Goal: Check status: Check status

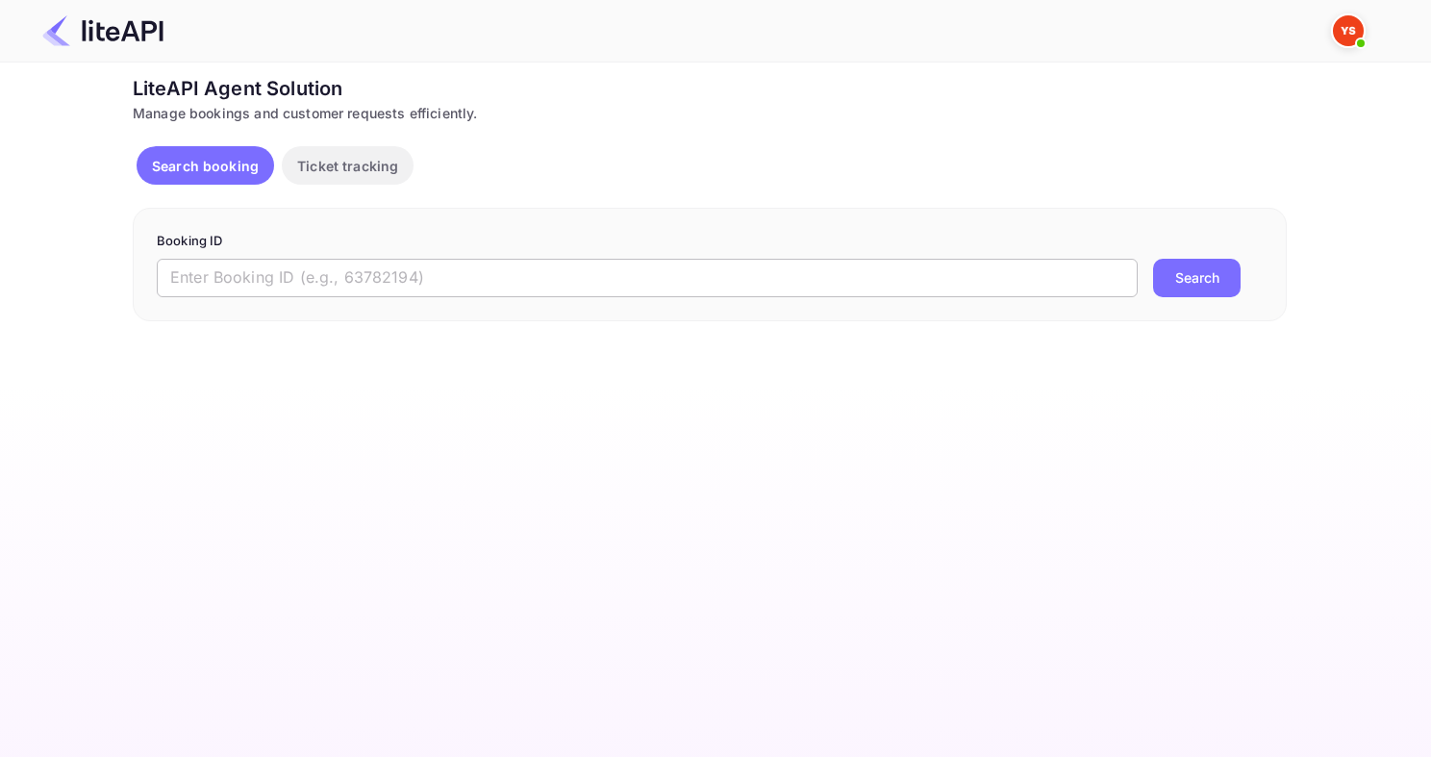
click at [400, 264] on input "text" at bounding box center [647, 278] width 981 height 38
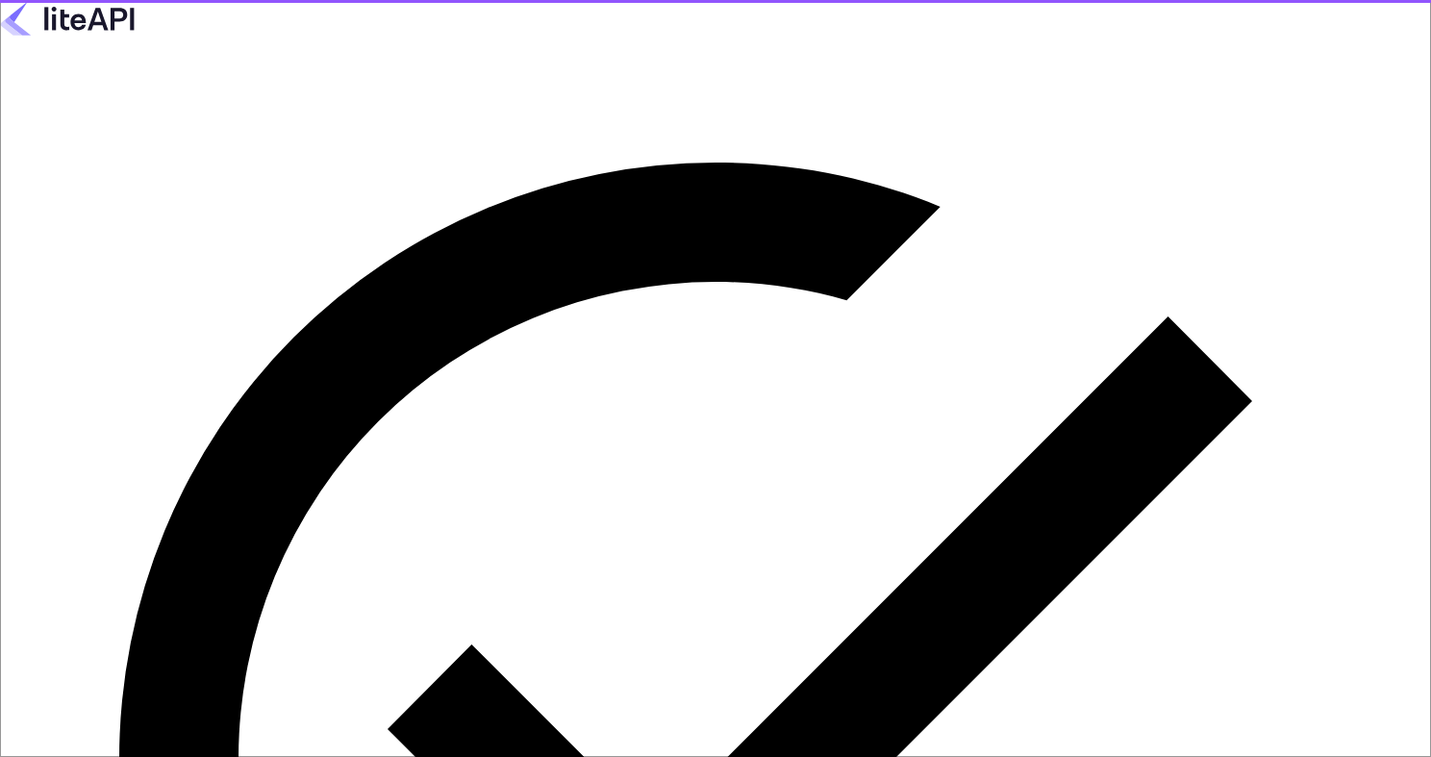
type input "[EMAIL_ADDRESS][DOMAIN_NAME]"
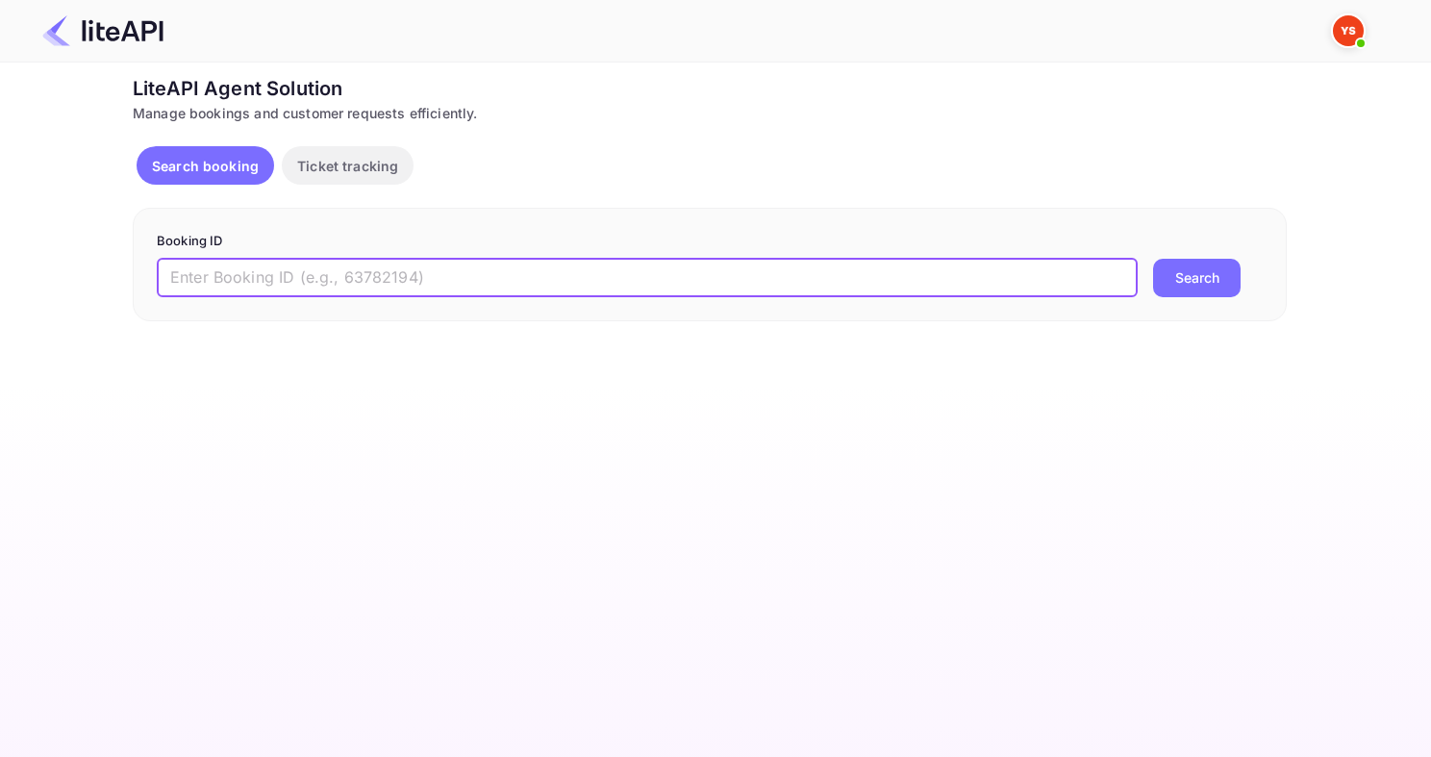
click at [200, 288] on input "text" at bounding box center [647, 278] width 981 height 38
paste input "8703553"
type input "8703553"
click at [1153, 259] on button "Search" at bounding box center [1197, 278] width 88 height 38
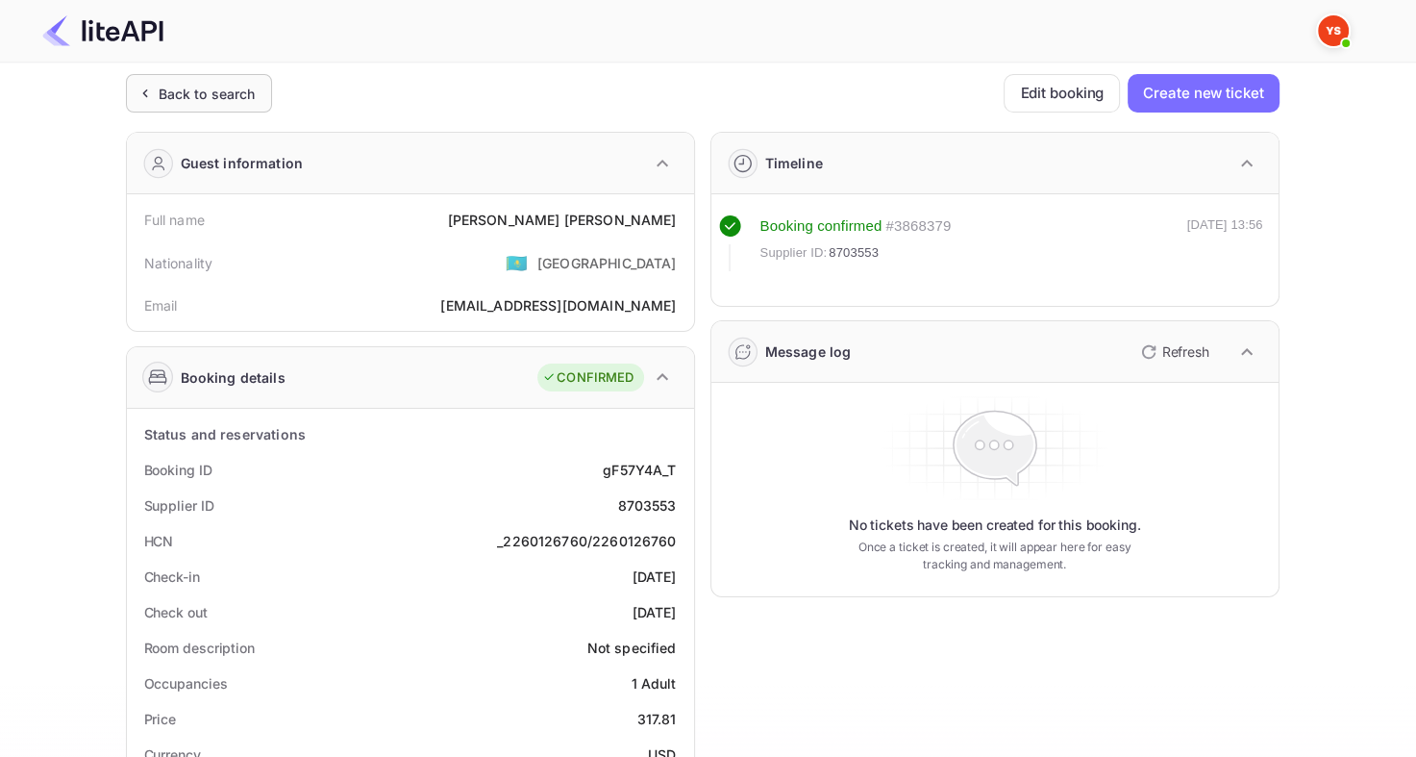
click at [192, 102] on div "Back to search" at bounding box center [207, 94] width 97 height 20
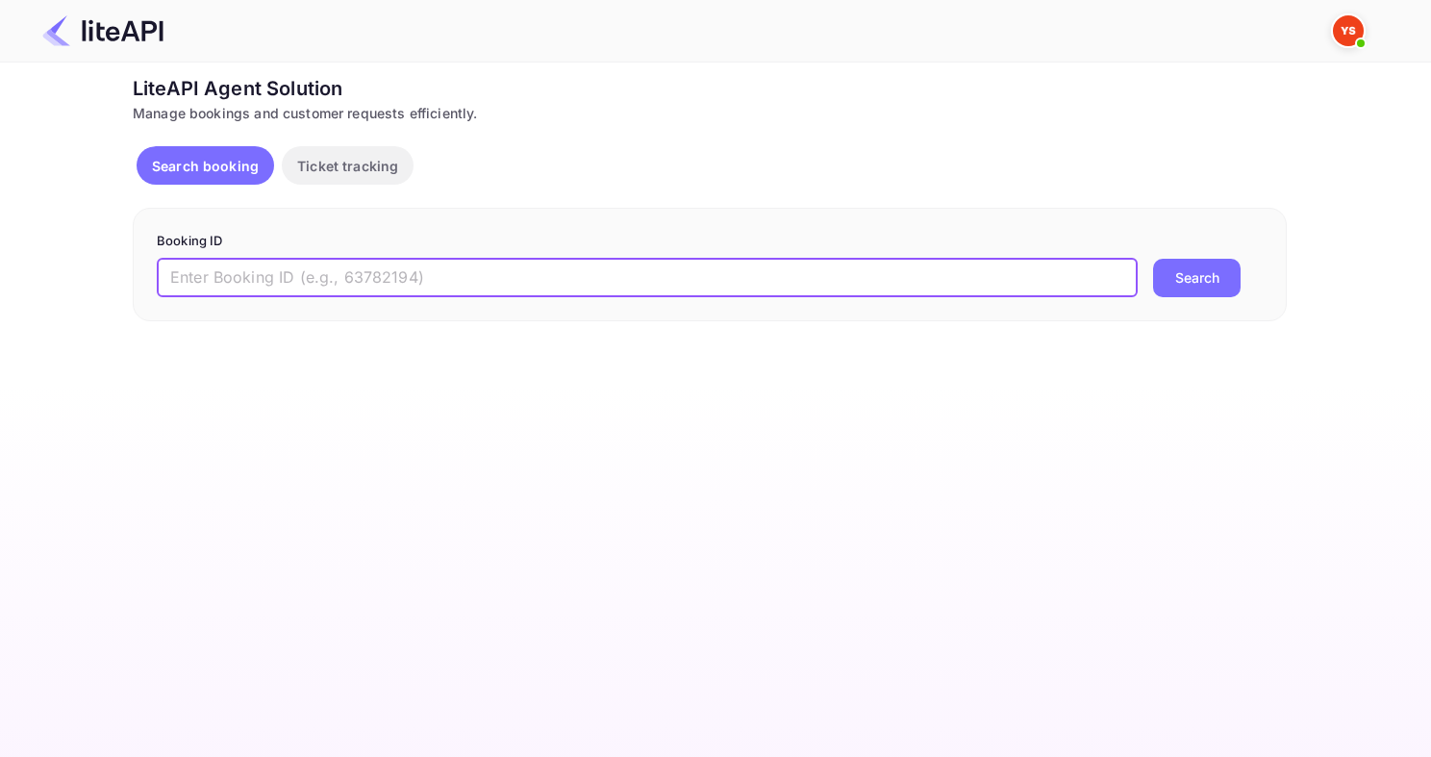
click at [389, 268] on input "text" at bounding box center [647, 278] width 981 height 38
paste input "8789693"
type input "8789693"
click at [1153, 259] on button "Search" at bounding box center [1197, 278] width 88 height 38
